Goal: Information Seeking & Learning: Find specific page/section

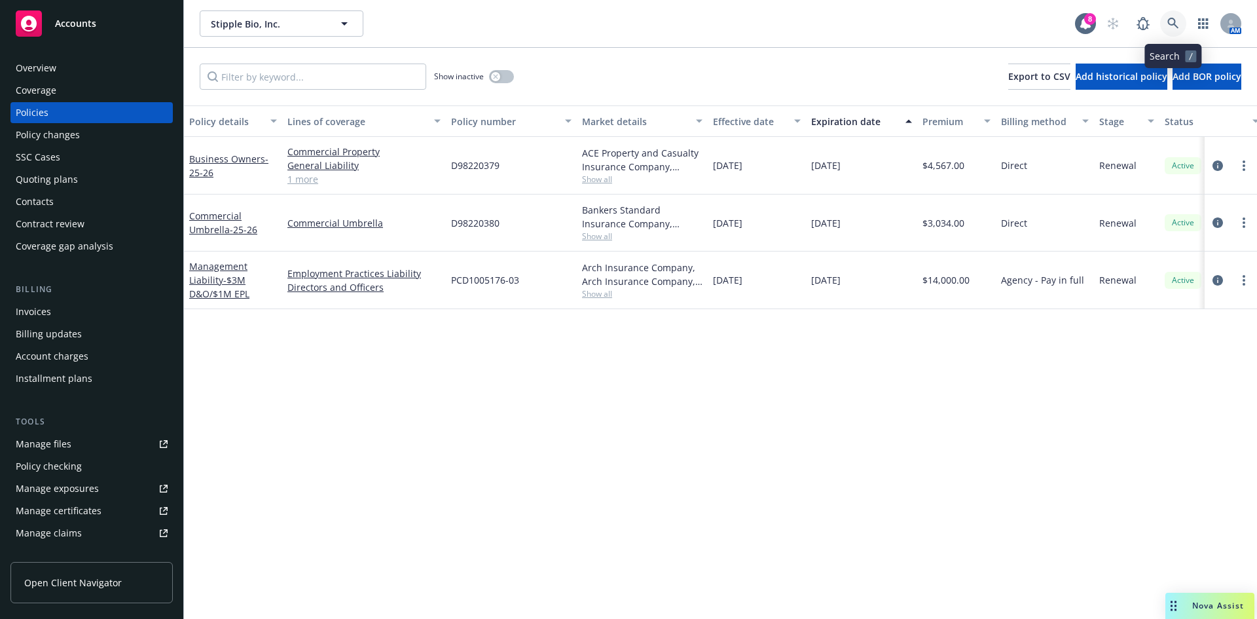
click at [1171, 14] on link at bounding box center [1173, 23] width 26 height 26
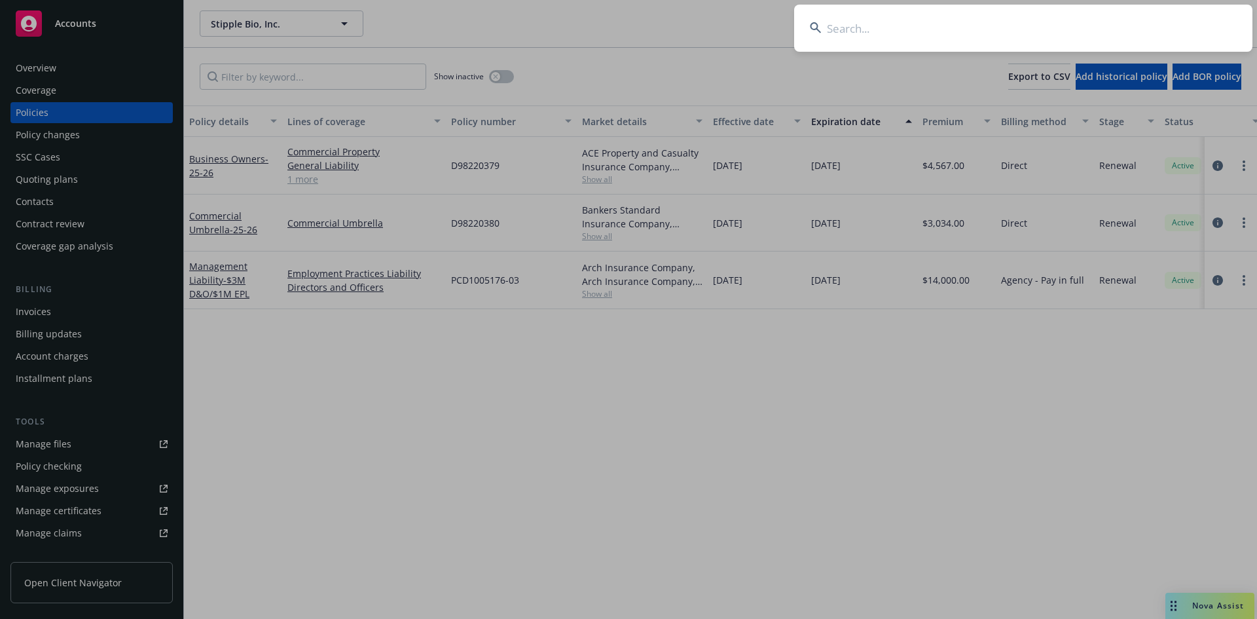
click at [855, 33] on input at bounding box center [1023, 28] width 458 height 47
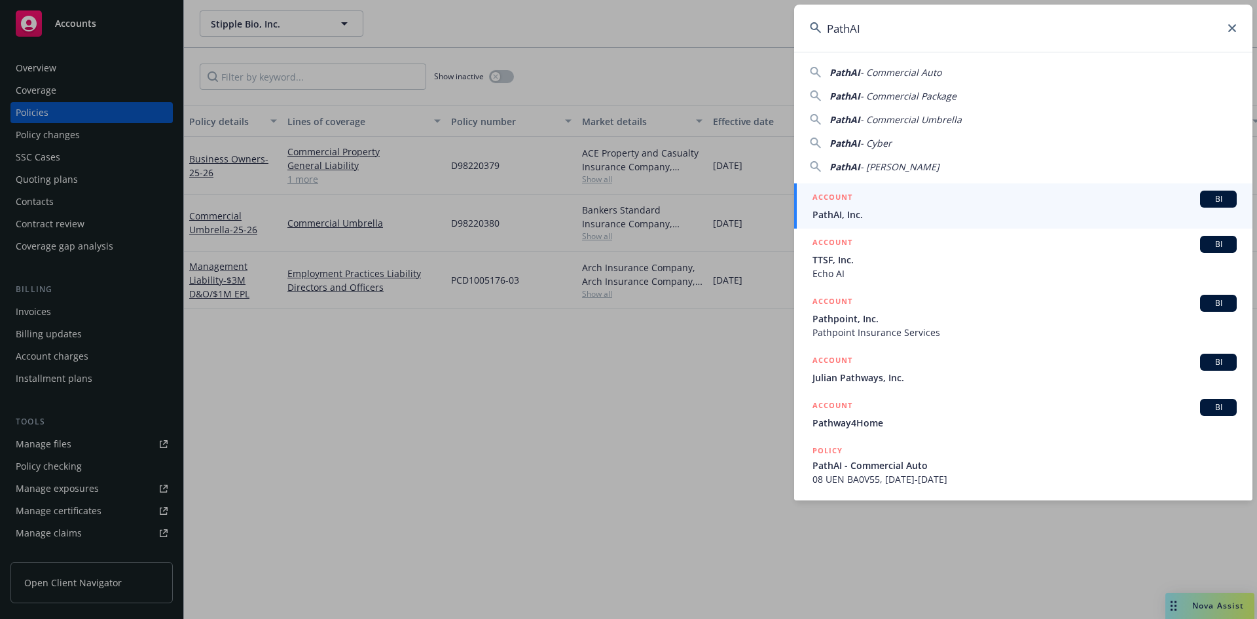
type input "PathAI"
click at [856, 204] on div "ACCOUNT BI" at bounding box center [1024, 198] width 424 height 17
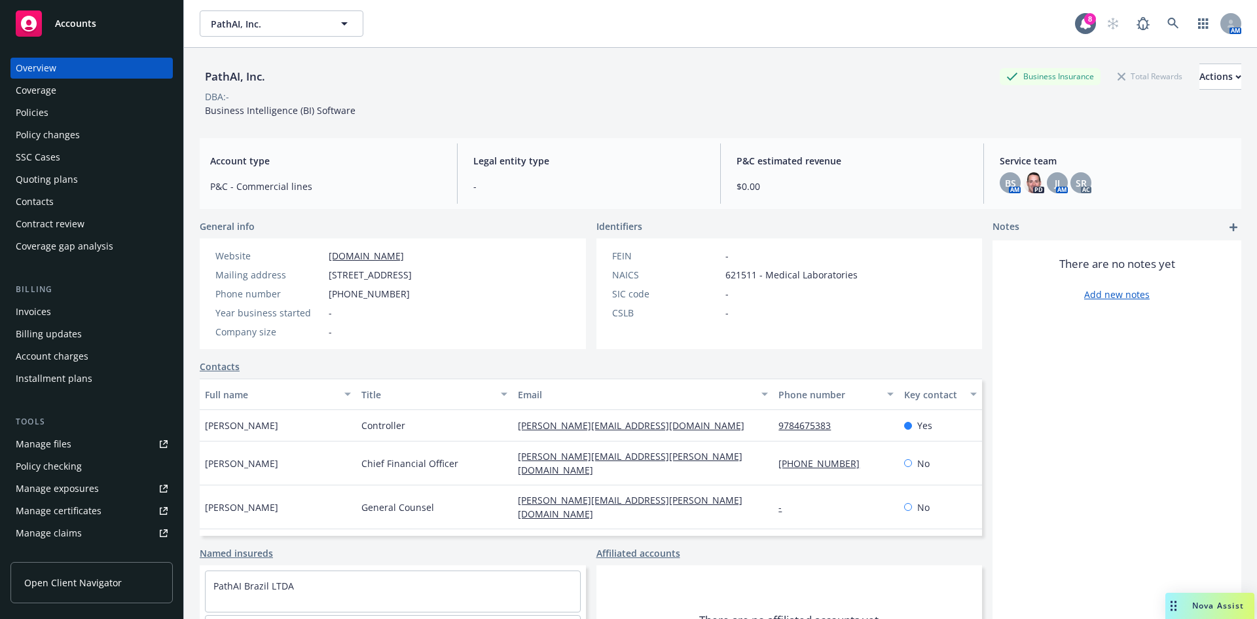
click at [52, 111] on div "Policies" at bounding box center [92, 112] width 152 height 21
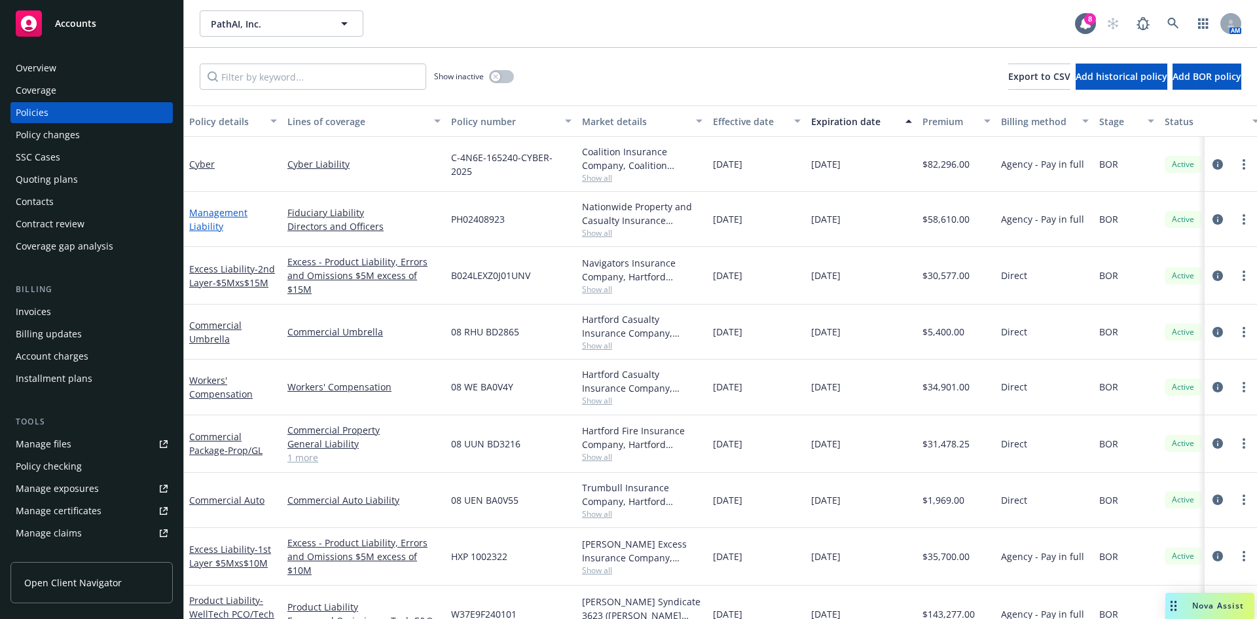
click at [219, 218] on link "Management Liability" at bounding box center [218, 219] width 58 height 26
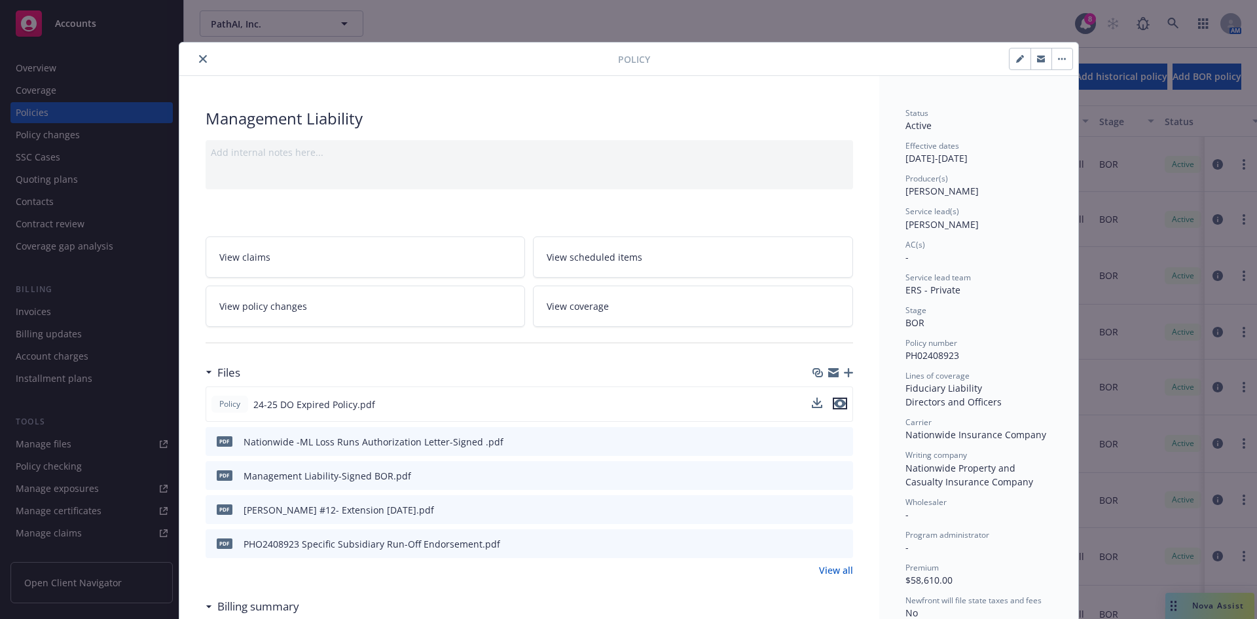
click at [836, 403] on icon "preview file" at bounding box center [840, 403] width 12 height 9
click at [199, 61] on icon "close" at bounding box center [203, 59] width 8 height 8
